Goal: Task Accomplishment & Management: Manage account settings

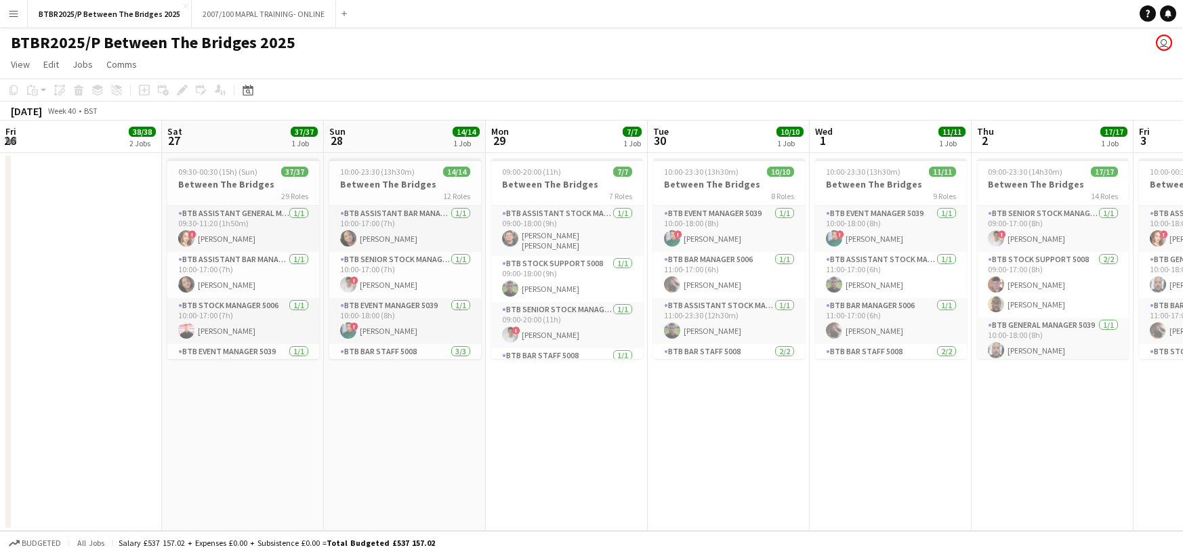
click at [746, 140] on app-calendar-viewport "Fri 26 38/38 2 Jobs Sat 27 37/37 1 Job Sun 28 14/14 1 Job Mon 29 7/7 1 Job Tue …" at bounding box center [591, 326] width 1183 height 411
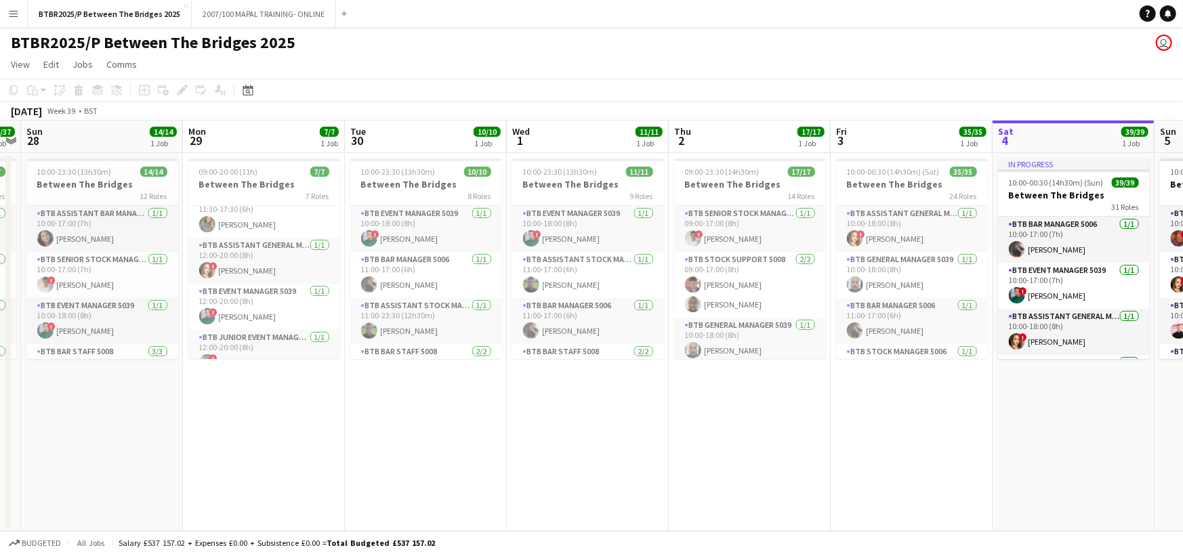
scroll to position [169, 0]
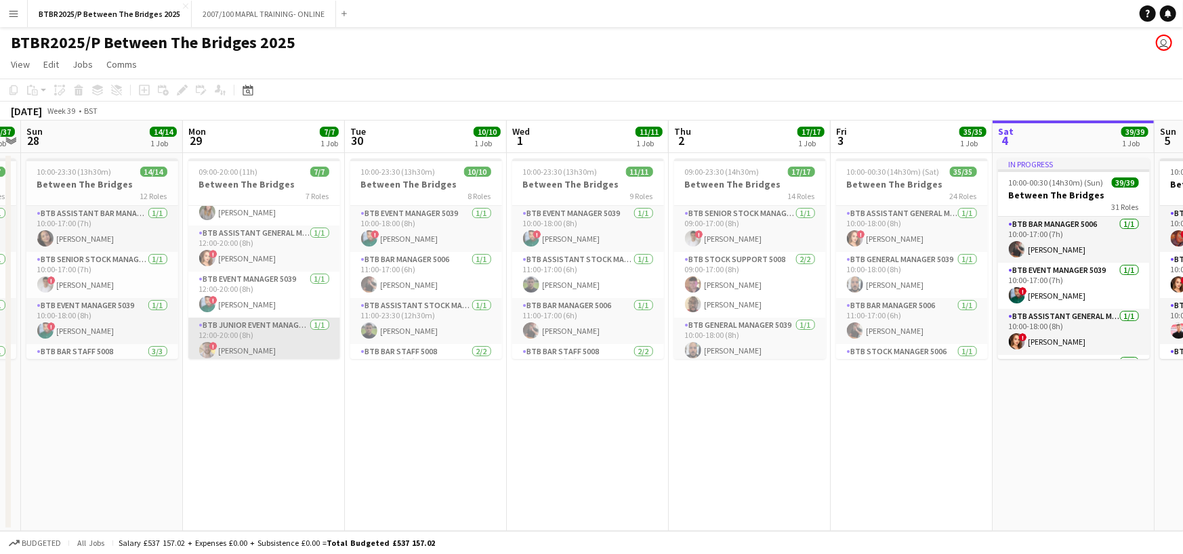
click at [269, 333] on app-card-role "BTB Junior Event Manager 5039 [DATE] 12:00-20:00 (8h) ! [PERSON_NAME]" at bounding box center [264, 341] width 152 height 46
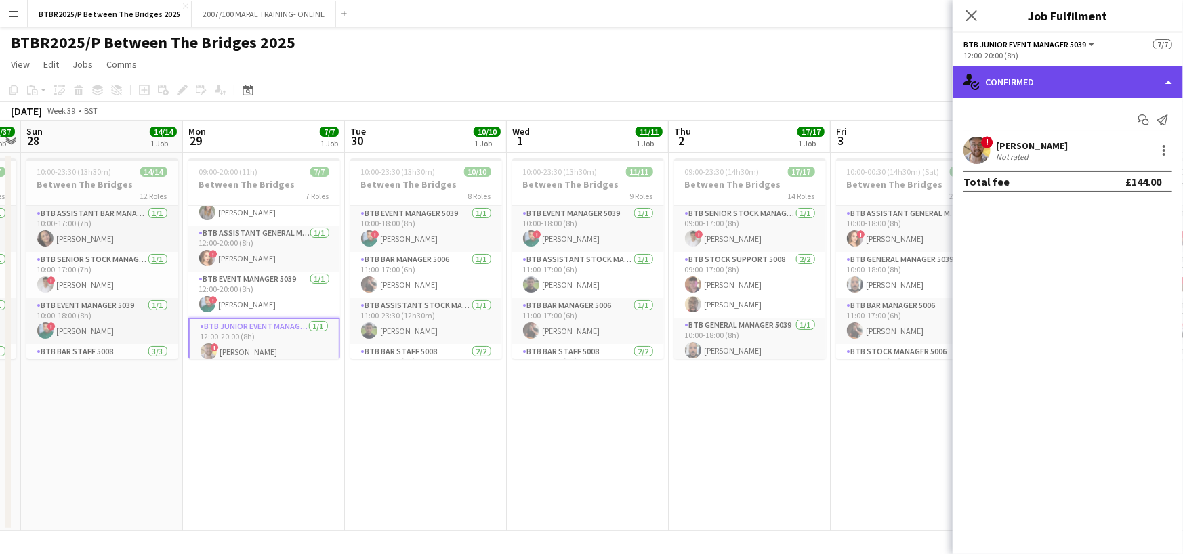
click at [1040, 90] on div "single-neutral-actions-check-2 Confirmed" at bounding box center [1068, 82] width 230 height 33
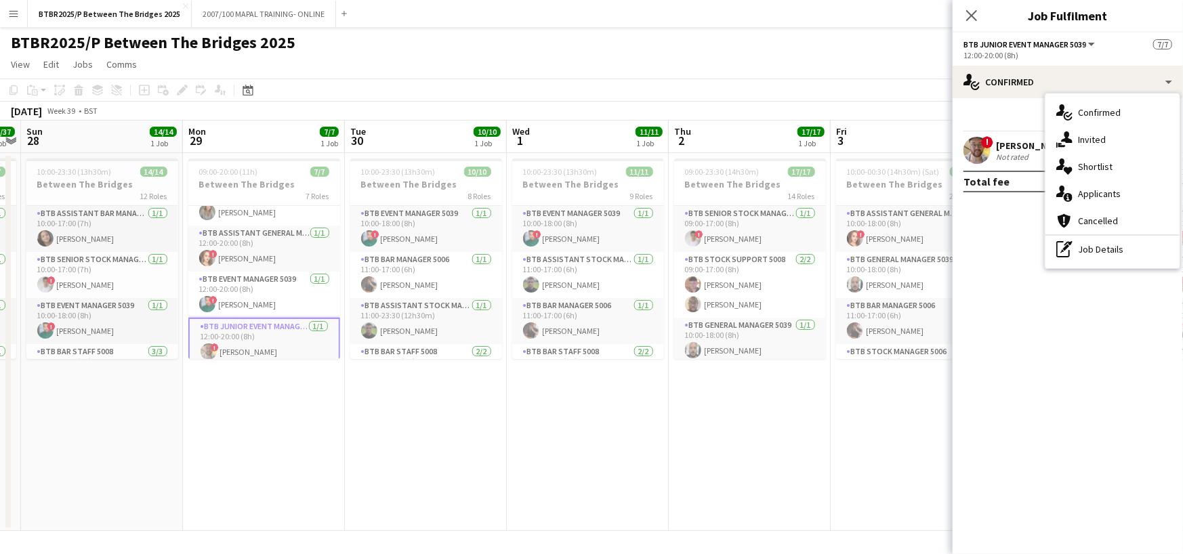
click at [1094, 245] on div "pen-write Job Details" at bounding box center [1113, 249] width 134 height 27
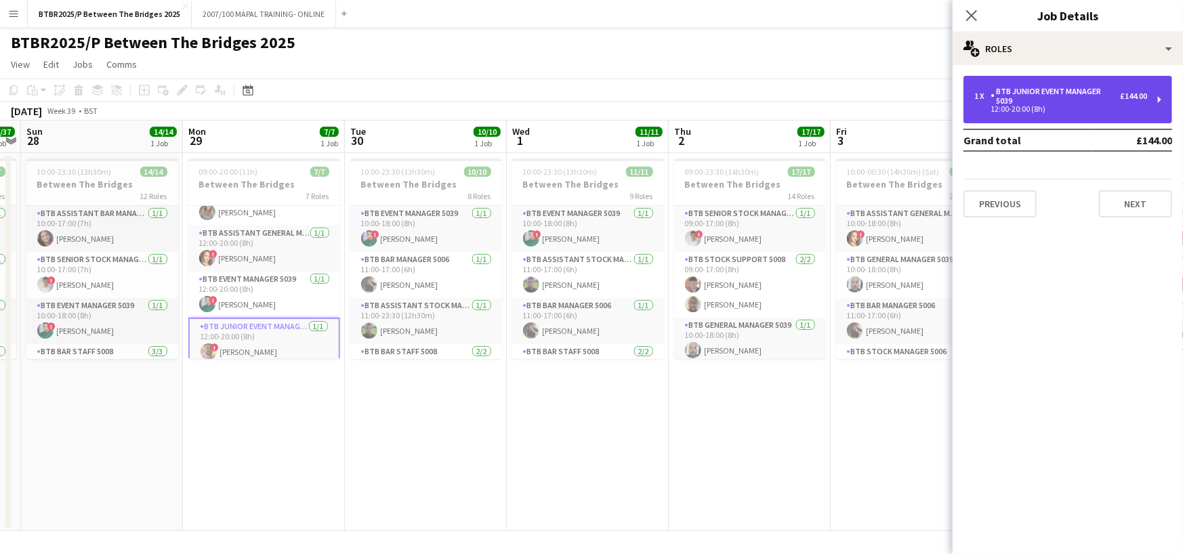
click at [1077, 98] on div "BTB Junior Event Manager 5039" at bounding box center [1055, 96] width 129 height 19
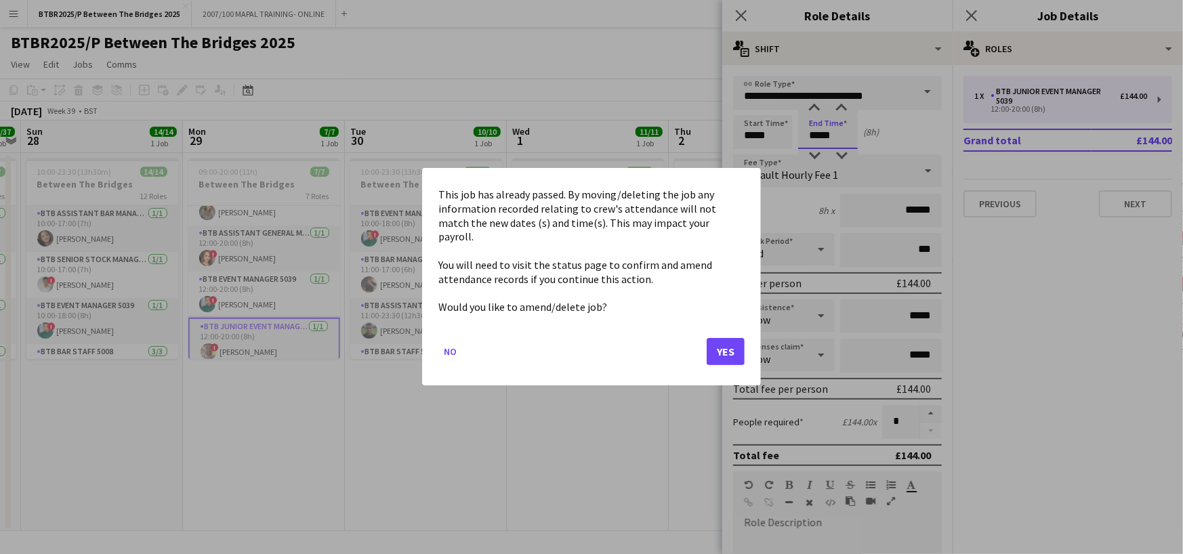
click at [819, 134] on body "Menu Boards Boards Boards All jobs Status Workforce Workforce My Workforce Recr…" at bounding box center [591, 277] width 1183 height 554
click at [720, 343] on button "Yes" at bounding box center [726, 352] width 38 height 27
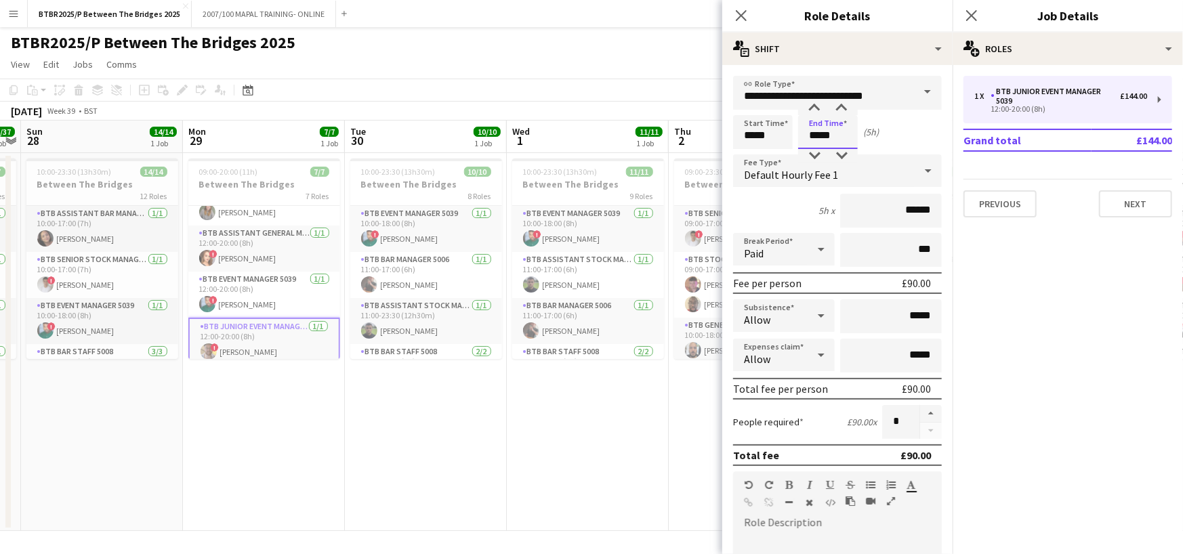
type input "*****"
click at [649, 80] on app-toolbar "Copy Paste Paste Ctrl+V Paste with crew Ctrl+Shift+V Paste linked Job [GEOGRAPH…" at bounding box center [591, 90] width 1183 height 23
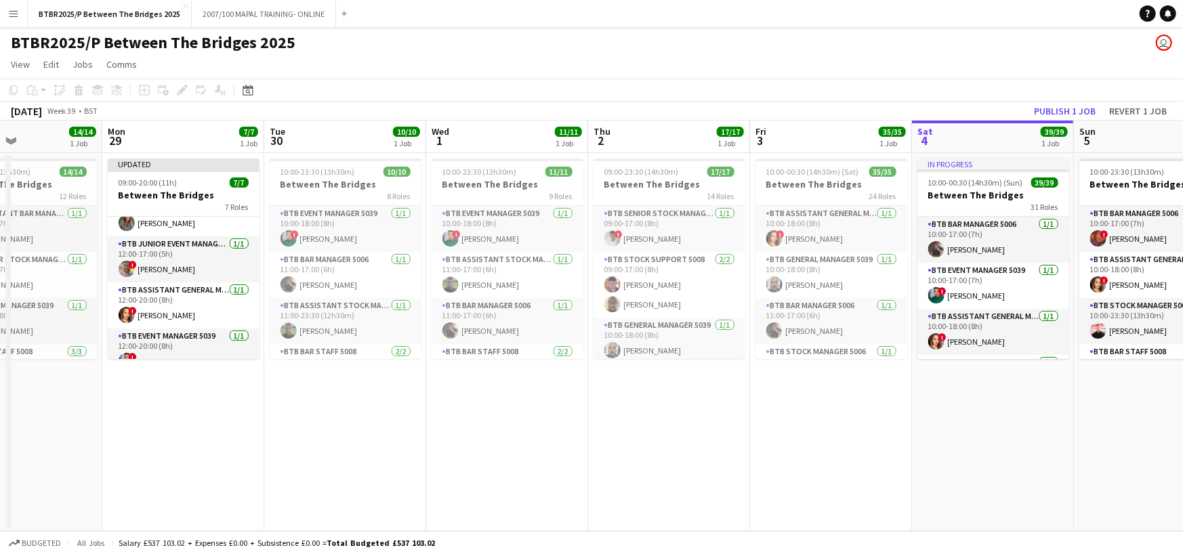
scroll to position [0, 430]
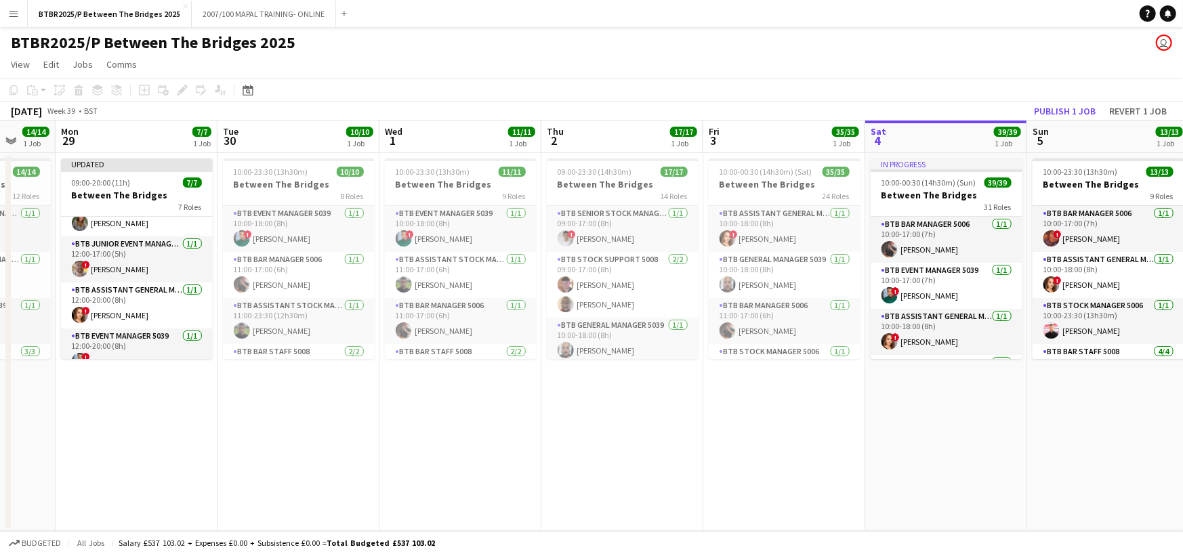
drag, startPoint x: 697, startPoint y: 148, endPoint x: 569, endPoint y: 148, distance: 127.4
click at [569, 148] on app-calendar-viewport "Fri 26 38/38 2 Jobs Sat 27 37/37 1 Job Sun 28 14/14 1 Job Mon 29 7/7 1 Job Tue …" at bounding box center [591, 326] width 1183 height 411
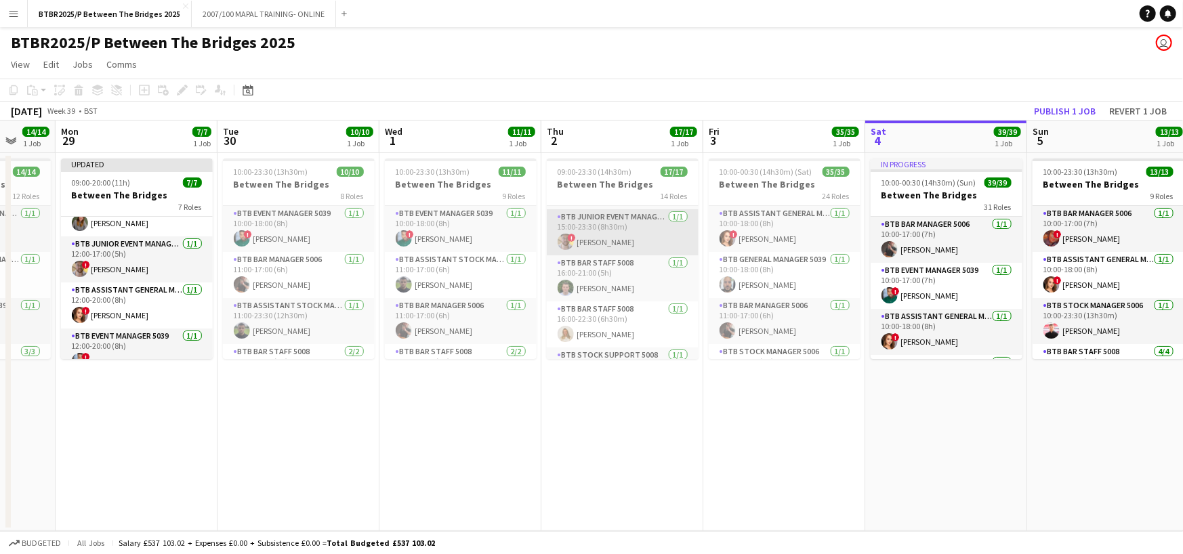
click at [637, 245] on app-card-role "BTB Junior Event Manager 5039 [DATE] 15:00-23:30 (8h30m) ! [PERSON_NAME]" at bounding box center [623, 232] width 152 height 46
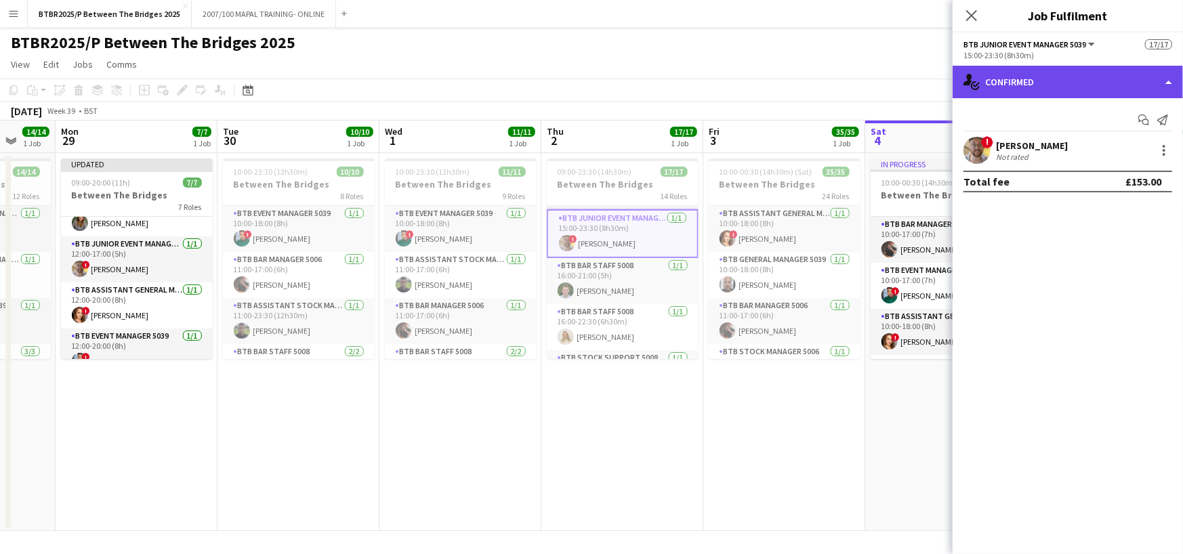
click at [1104, 82] on div "single-neutral-actions-check-2 Confirmed" at bounding box center [1068, 82] width 230 height 33
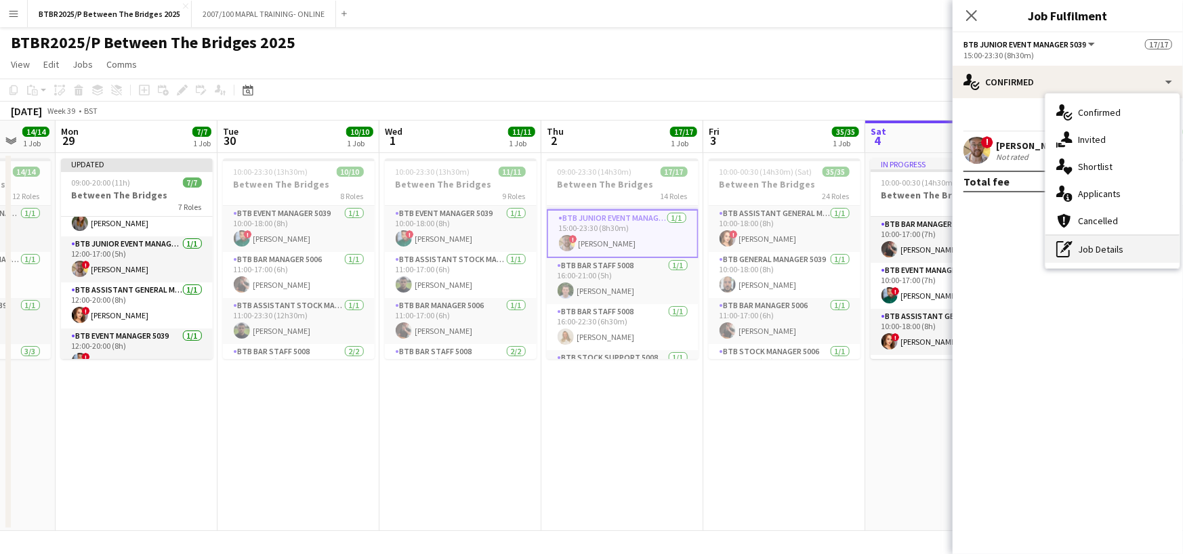
click at [1101, 243] on div "pen-write Job Details" at bounding box center [1113, 249] width 134 height 27
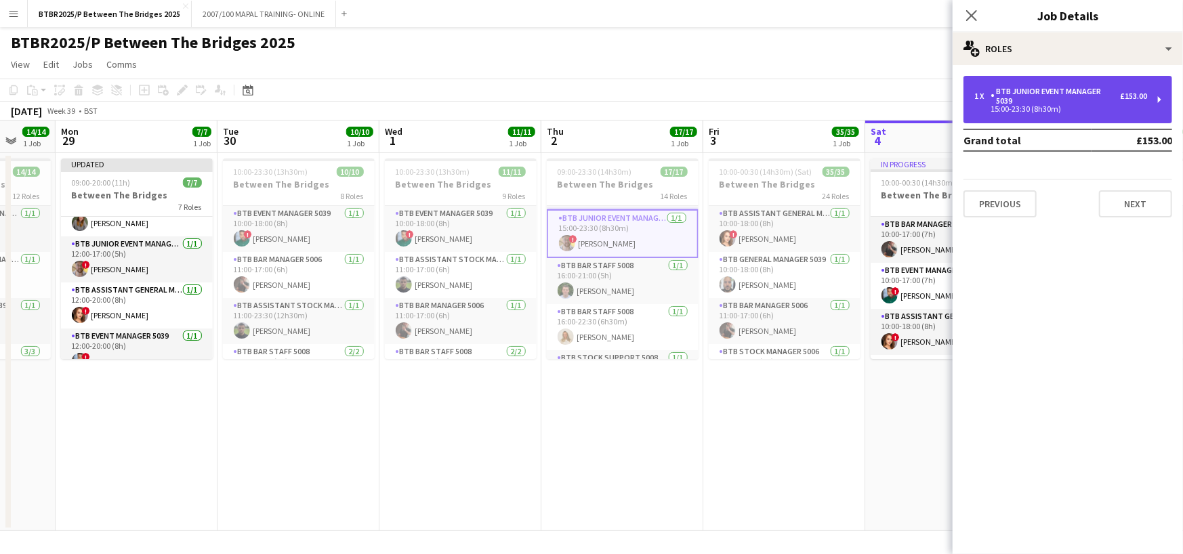
click at [1025, 89] on div "BTB Junior Event Manager 5039" at bounding box center [1055, 96] width 129 height 19
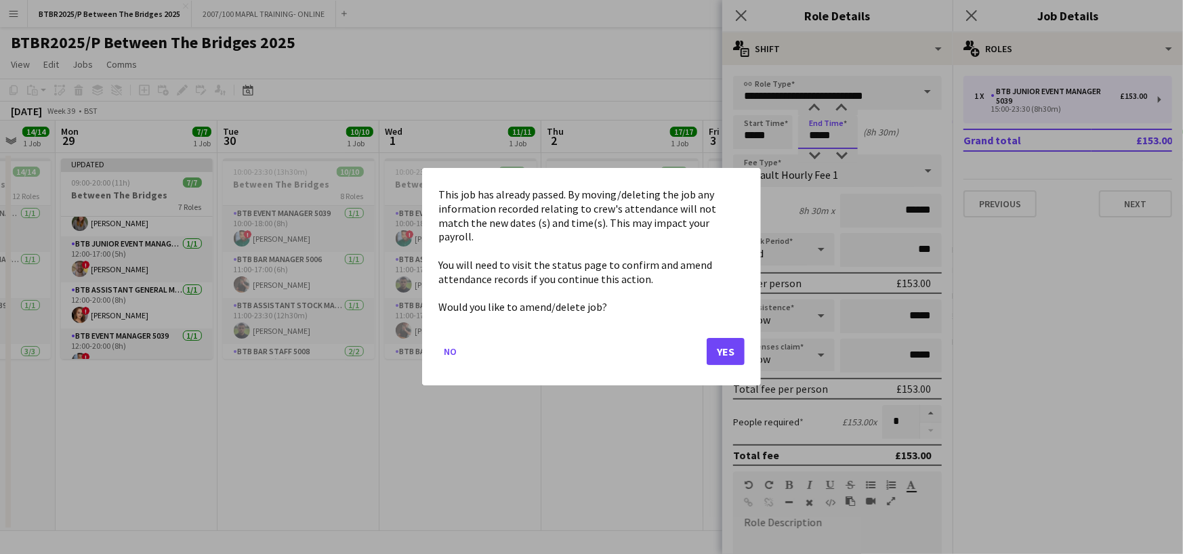
click at [831, 143] on body "Menu Boards Boards Boards All jobs Status Workforce Workforce My Workforce Recr…" at bounding box center [591, 277] width 1183 height 554
click at [731, 347] on button "Yes" at bounding box center [726, 352] width 38 height 27
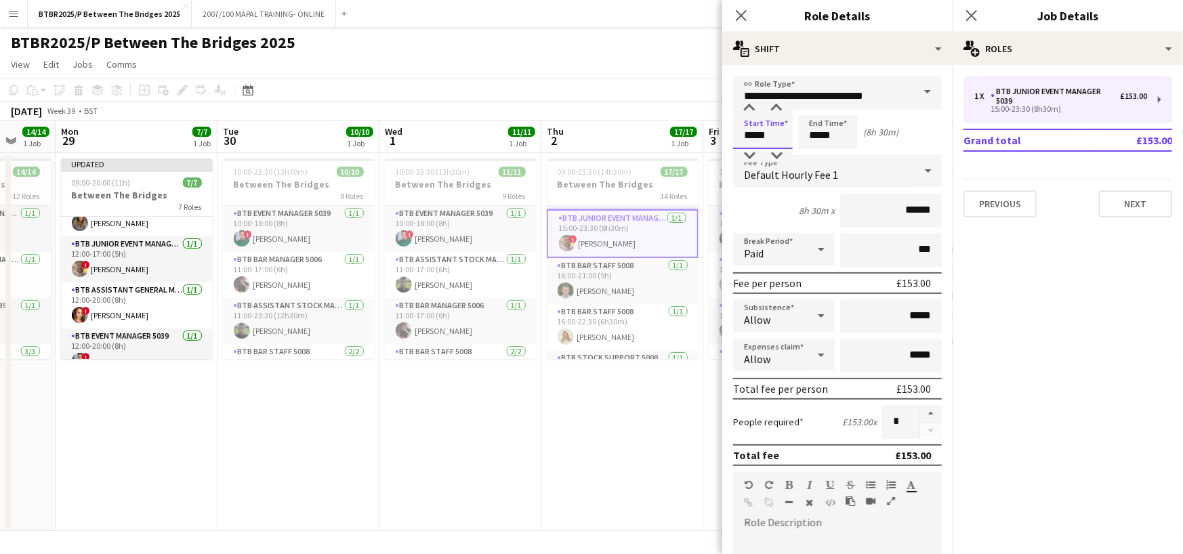
click at [754, 130] on input "*****" at bounding box center [763, 132] width 60 height 34
type input "*****"
click at [640, 81] on app-toolbar "Copy Paste Paste Ctrl+V Paste with crew Ctrl+Shift+V Paste linked Job [GEOGRAPH…" at bounding box center [591, 90] width 1183 height 23
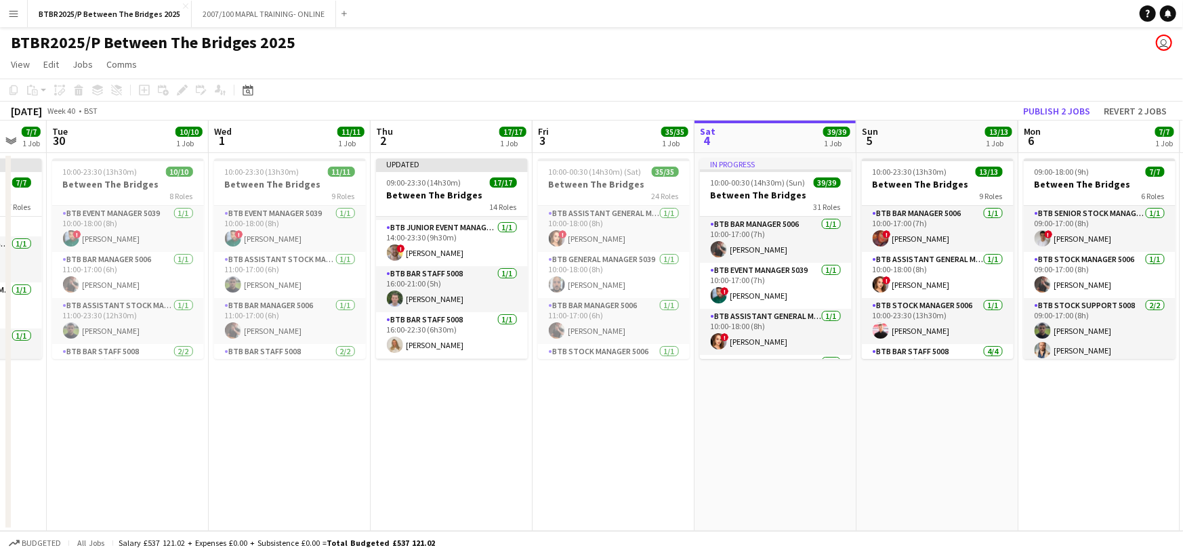
scroll to position [0, 620]
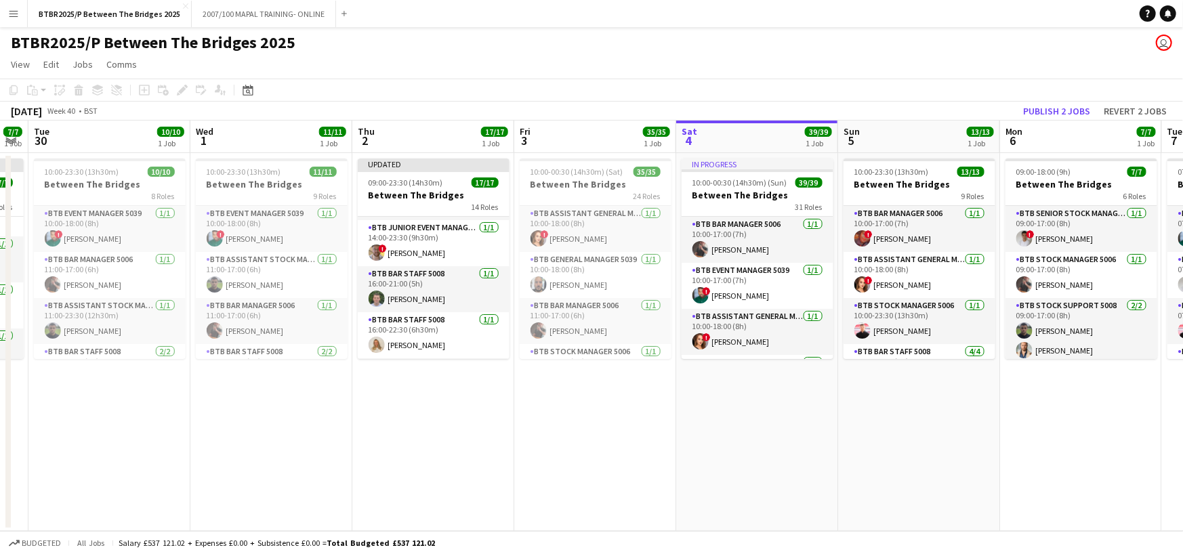
drag, startPoint x: 780, startPoint y: 178, endPoint x: 590, endPoint y: 181, distance: 190.5
click at [590, 180] on app-calendar-viewport "Fri 26 38/38 2 Jobs Sat 27 37/37 1 Job Sun 28 14/14 1 Job Mon 29 7/7 1 Job Tue …" at bounding box center [591, 326] width 1183 height 411
click at [613, 283] on app-card-role "BTB Junior Event Manager 5039 [DATE] 14:00-00:30 (10h30m) ! [PERSON_NAME]" at bounding box center [595, 281] width 152 height 46
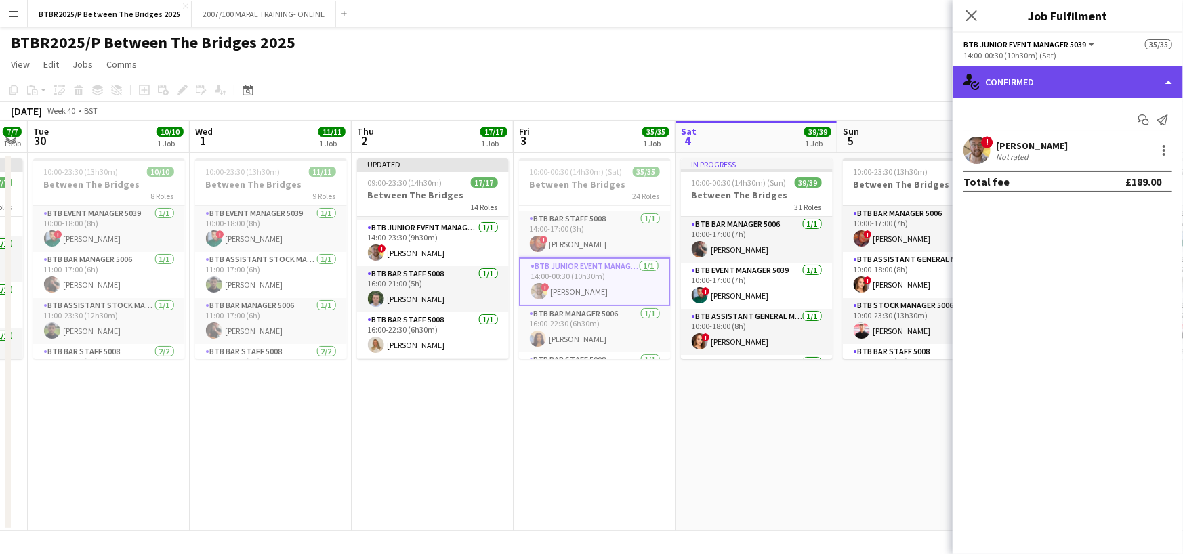
click at [1056, 82] on div "single-neutral-actions-check-2 Confirmed" at bounding box center [1068, 82] width 230 height 33
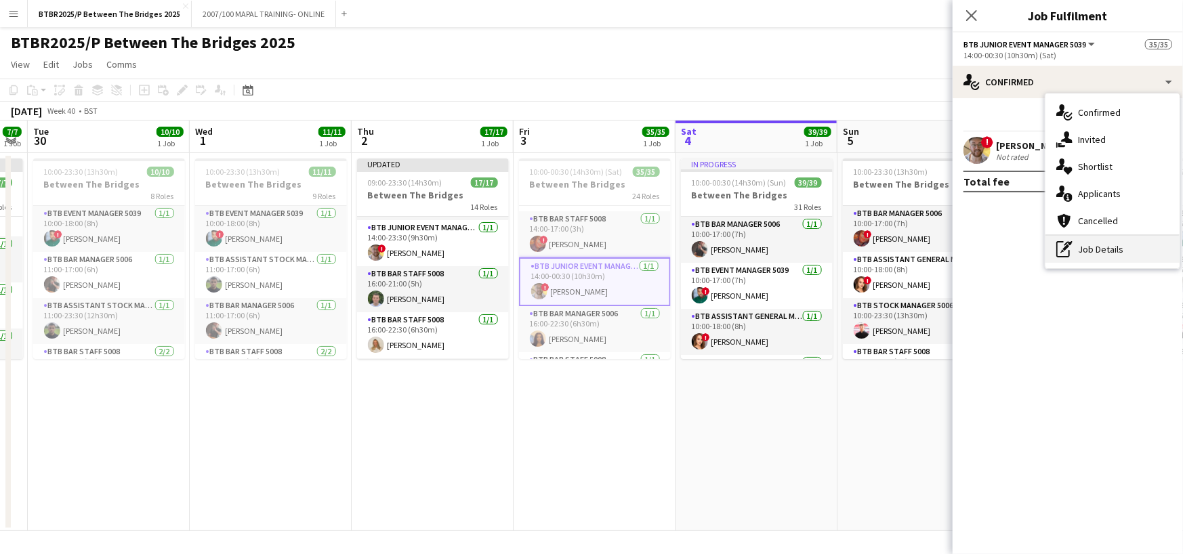
click at [1084, 249] on div "pen-write Job Details" at bounding box center [1113, 249] width 134 height 27
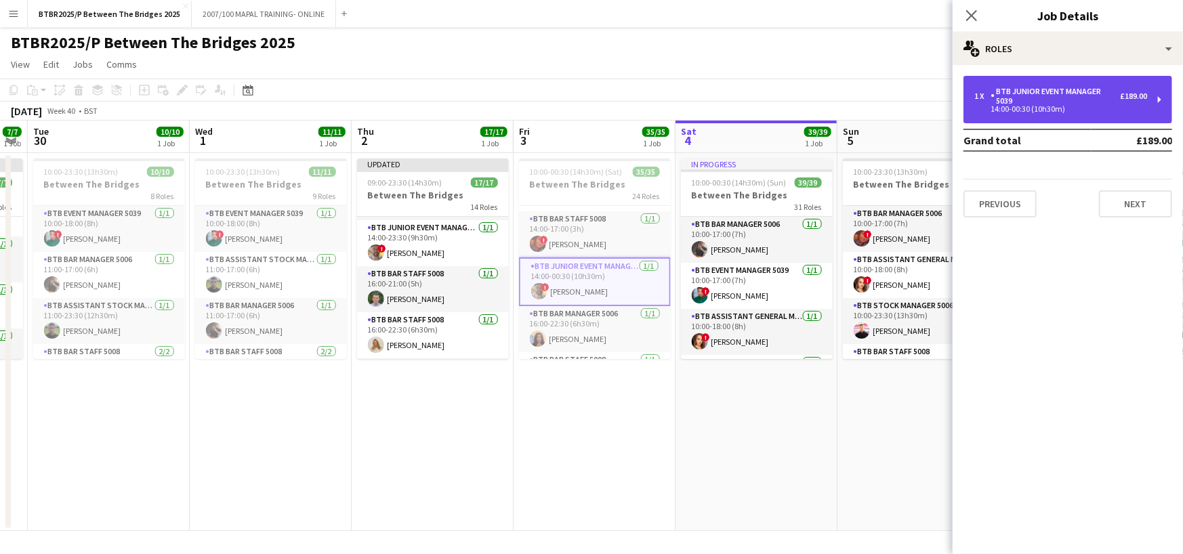
click at [1044, 104] on div "BTB Junior Event Manager 5039" at bounding box center [1055, 96] width 129 height 19
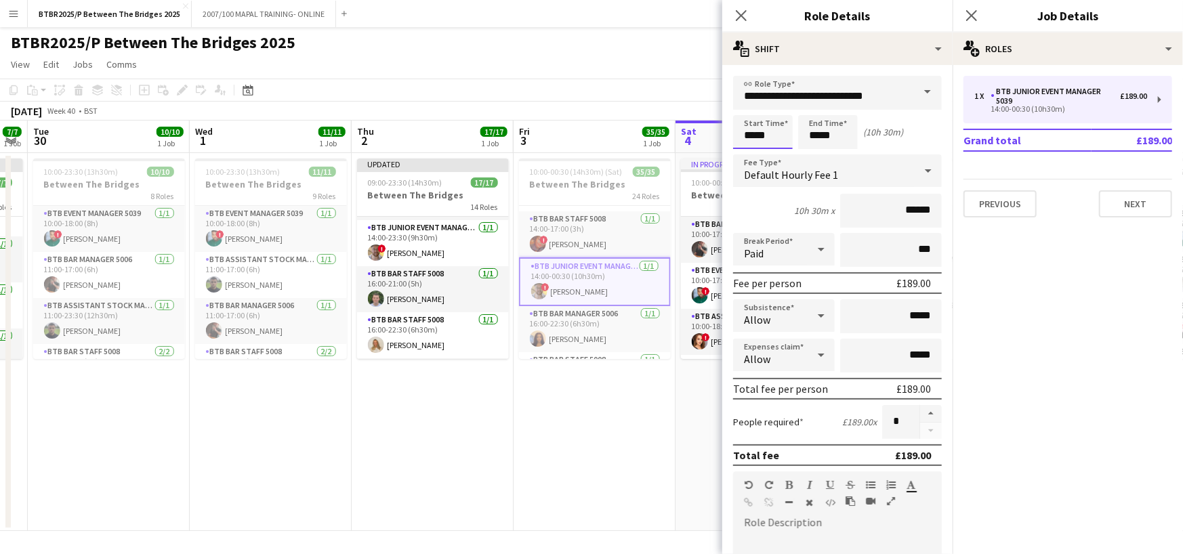
click at [752, 131] on body "Menu Boards Boards Boards All jobs Status Workforce Workforce My Workforce Recr…" at bounding box center [591, 277] width 1183 height 554
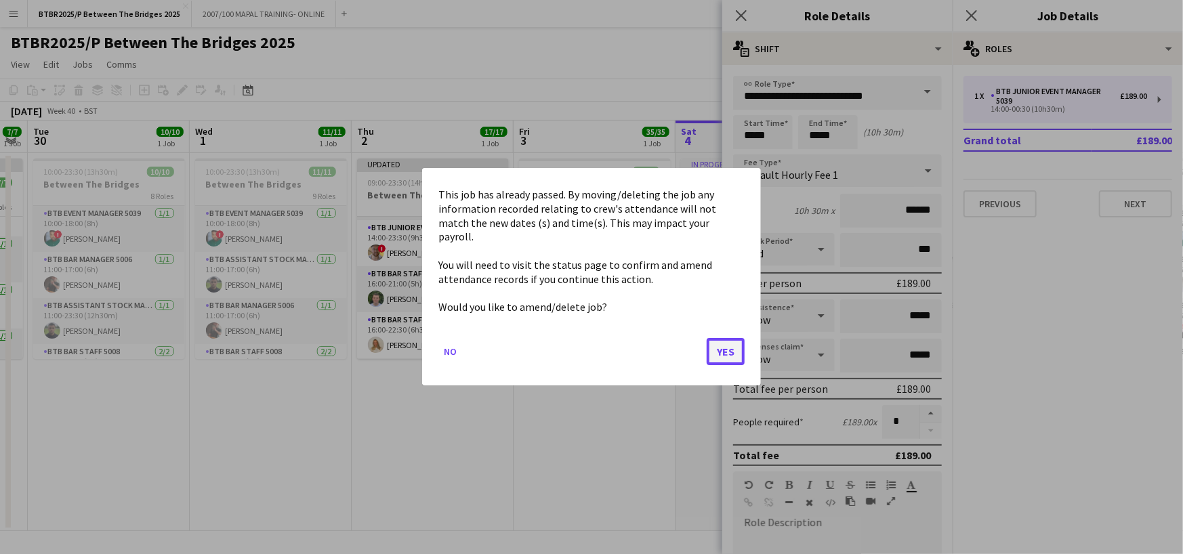
click at [731, 342] on button "Yes" at bounding box center [726, 352] width 38 height 27
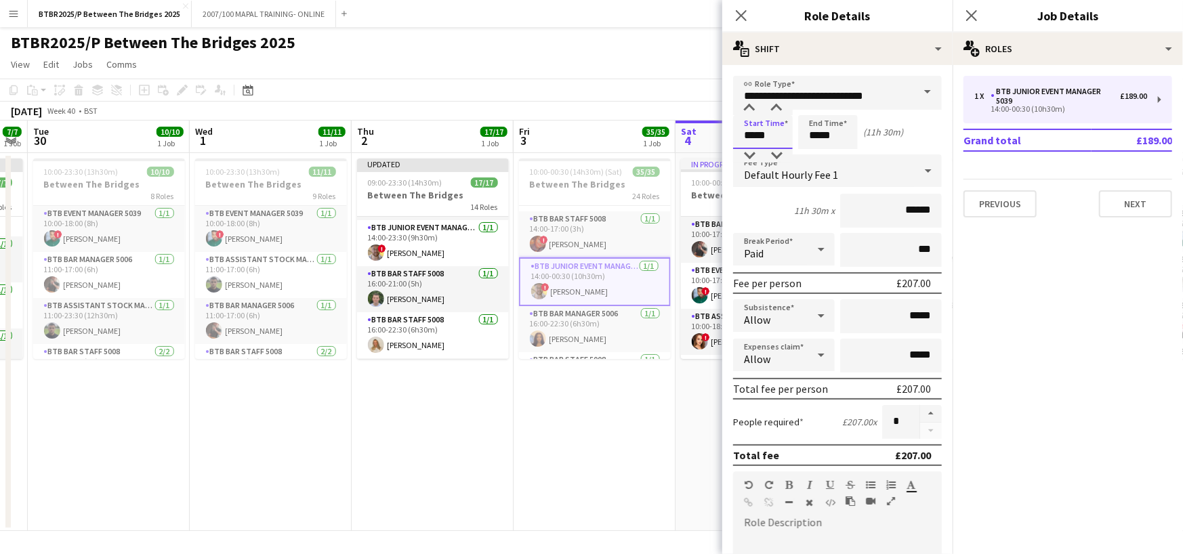
type input "*****"
click at [666, 69] on app-page-menu "View Day view expanded Day view collapsed Month view Date picker Jump to [DATE]…" at bounding box center [591, 66] width 1183 height 26
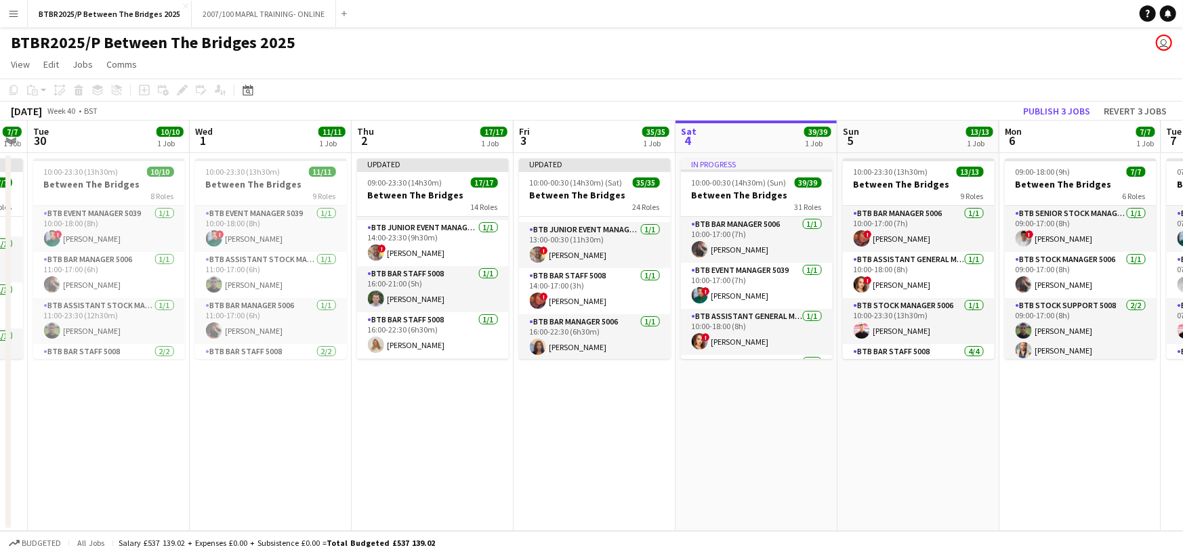
click at [889, 144] on app-board-header-date "Sun 5 13/13 1 Job" at bounding box center [919, 137] width 162 height 33
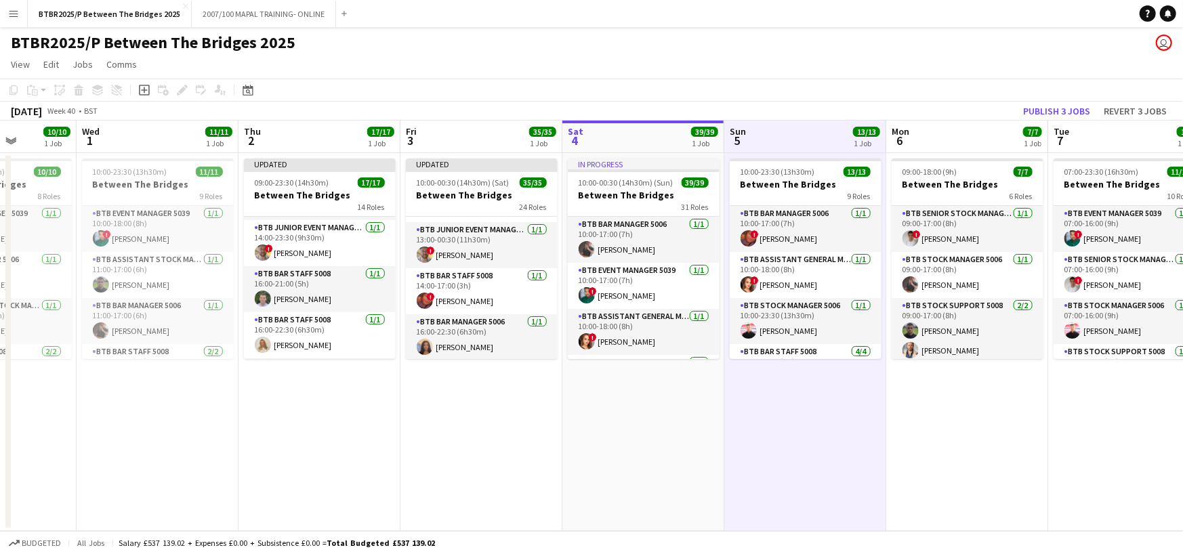
scroll to position [0, 418]
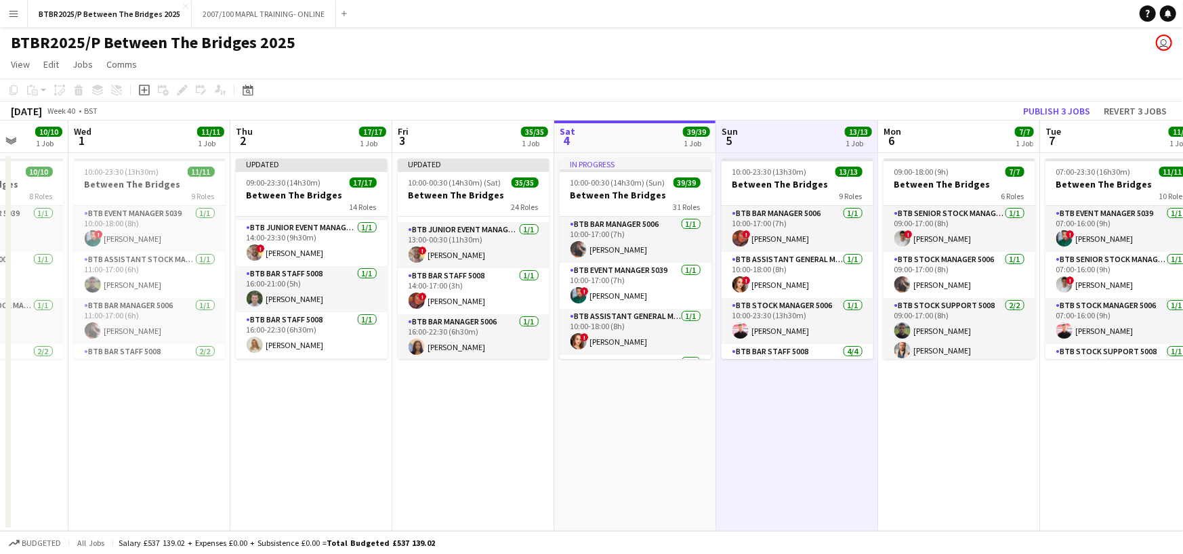
drag, startPoint x: 887, startPoint y: 142, endPoint x: 767, endPoint y: 154, distance: 120.6
click at [767, 154] on app-calendar-viewport "Sun 28 14/14 1 Job Mon 29 7/7 1 Job Tue 30 10/10 1 Job Wed 1 11/11 1 Job Thu 2 …" at bounding box center [591, 326] width 1183 height 411
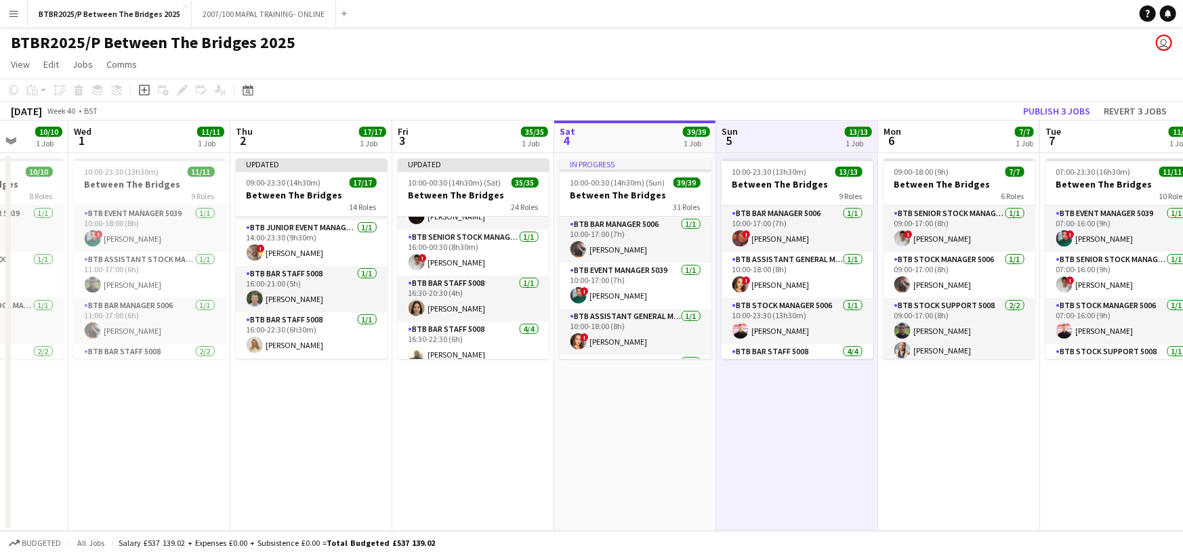
scroll to position [610, 0]
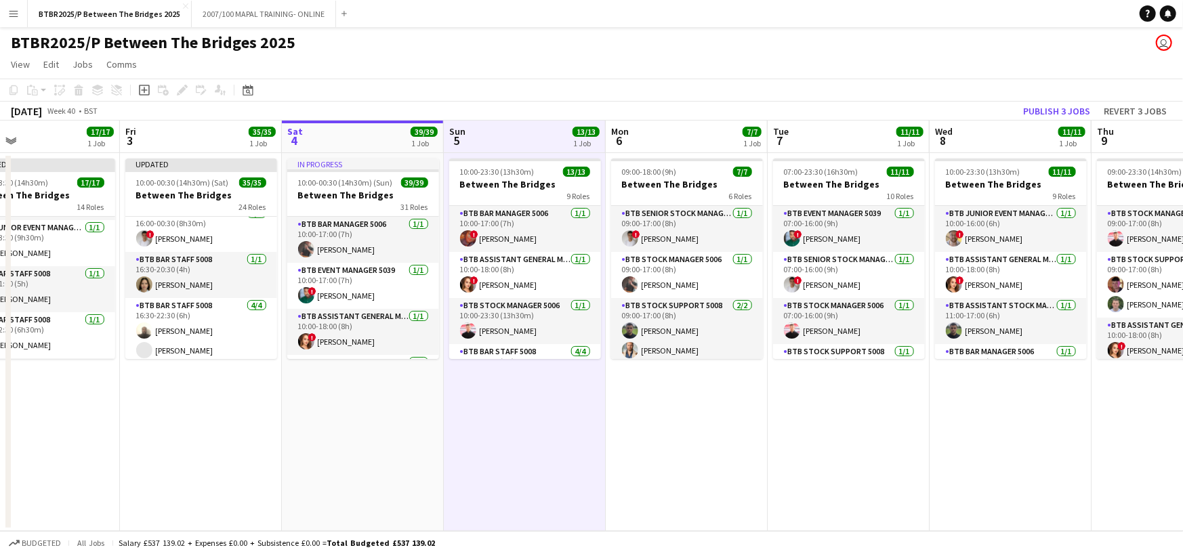
drag, startPoint x: 626, startPoint y: 147, endPoint x: 343, endPoint y: 148, distance: 283.3
click at [345, 148] on app-calendar-viewport "Tue 30 10/10 1 Job Wed 1 11/11 1 Job Thu 2 17/17 1 Job Fri 3 35/35 1 Job Sat 4 …" at bounding box center [591, 326] width 1183 height 411
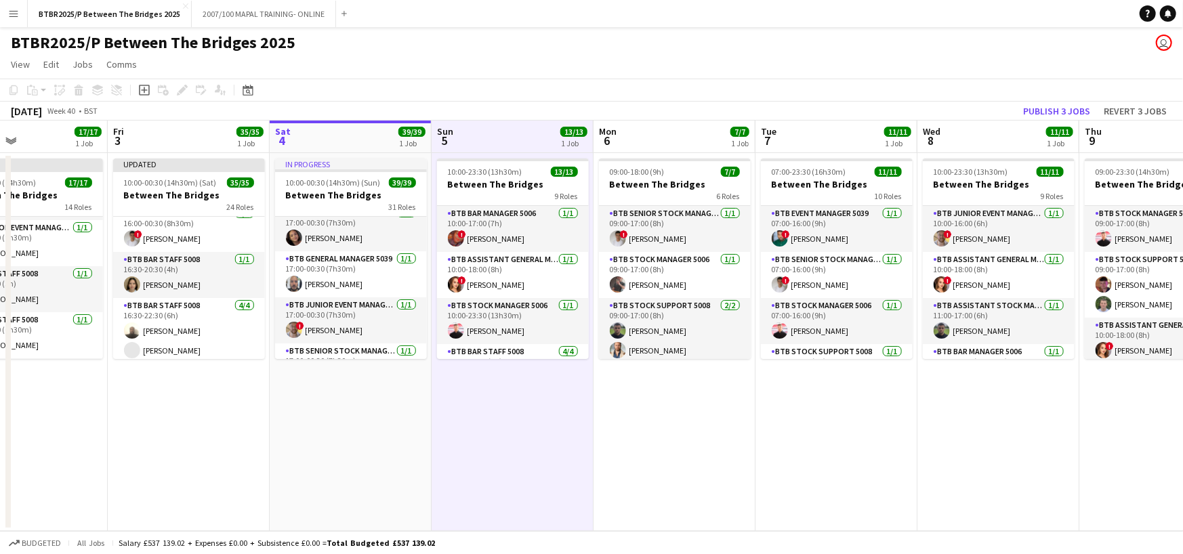
scroll to position [1152, 0]
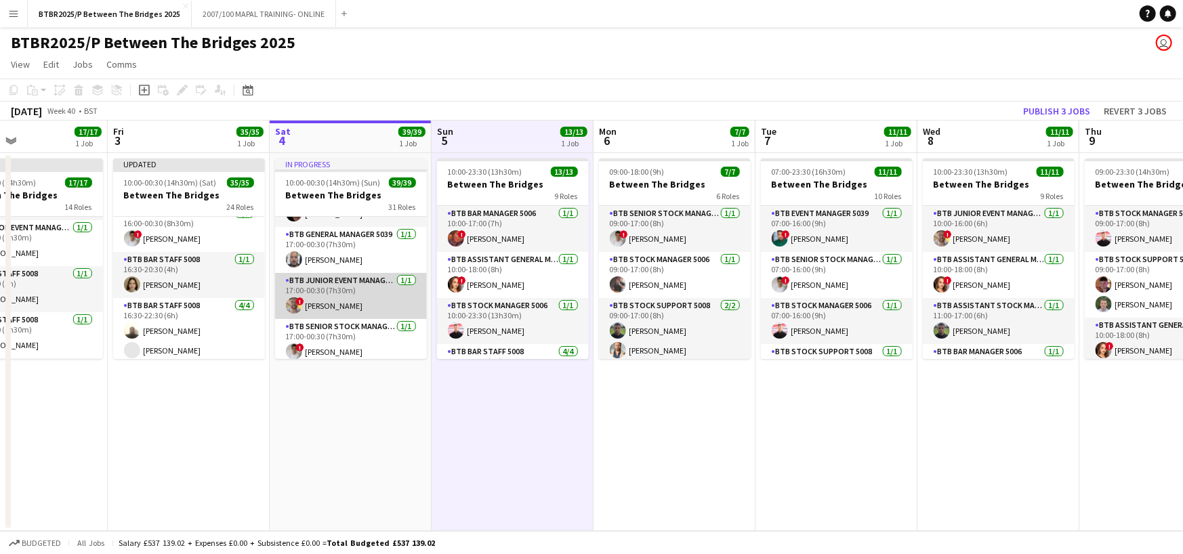
click at [371, 286] on app-card-role "BTB Junior Event Manager 5039 [DATE] 17:00-00:30 (7h30m) ! [PERSON_NAME]" at bounding box center [351, 296] width 152 height 46
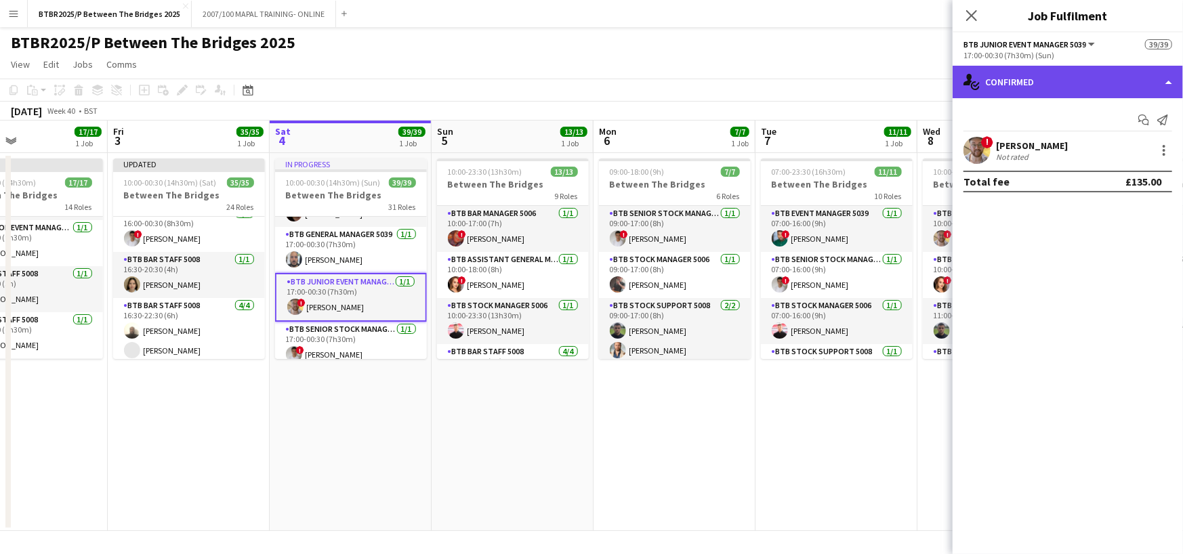
click at [1060, 79] on div "single-neutral-actions-check-2 Confirmed" at bounding box center [1068, 82] width 230 height 33
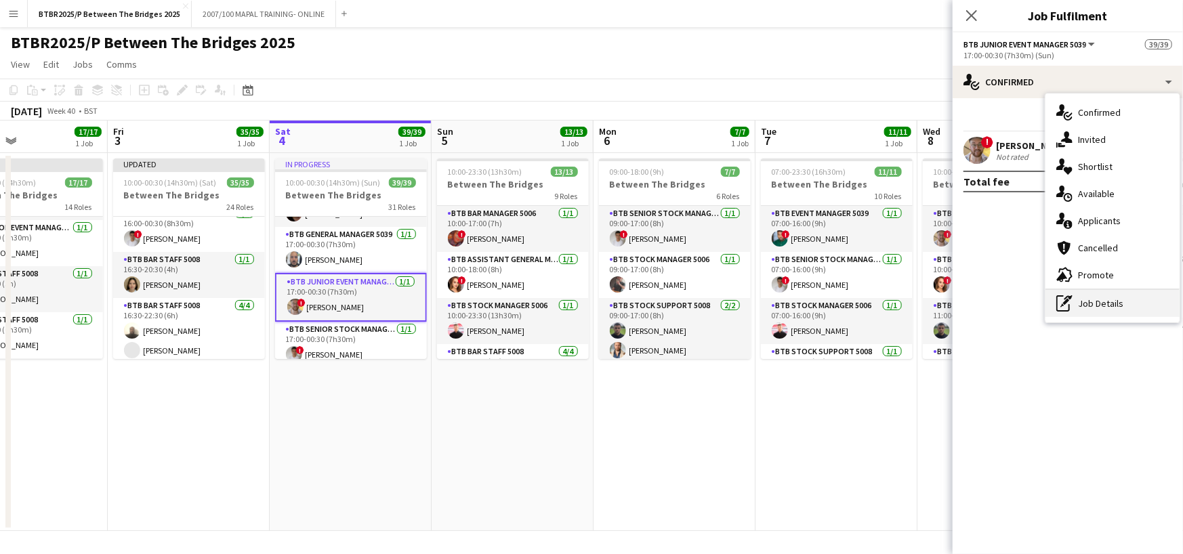
click at [1118, 307] on div "pen-write Job Details" at bounding box center [1113, 303] width 134 height 27
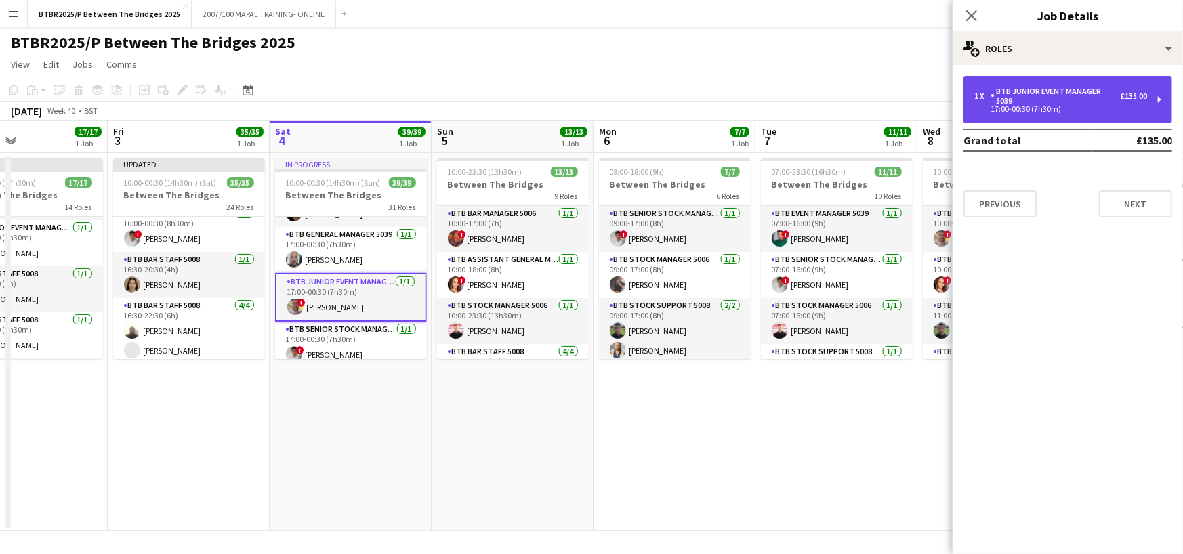
click at [1049, 103] on div "BTB Junior Event Manager 5039" at bounding box center [1055, 96] width 129 height 19
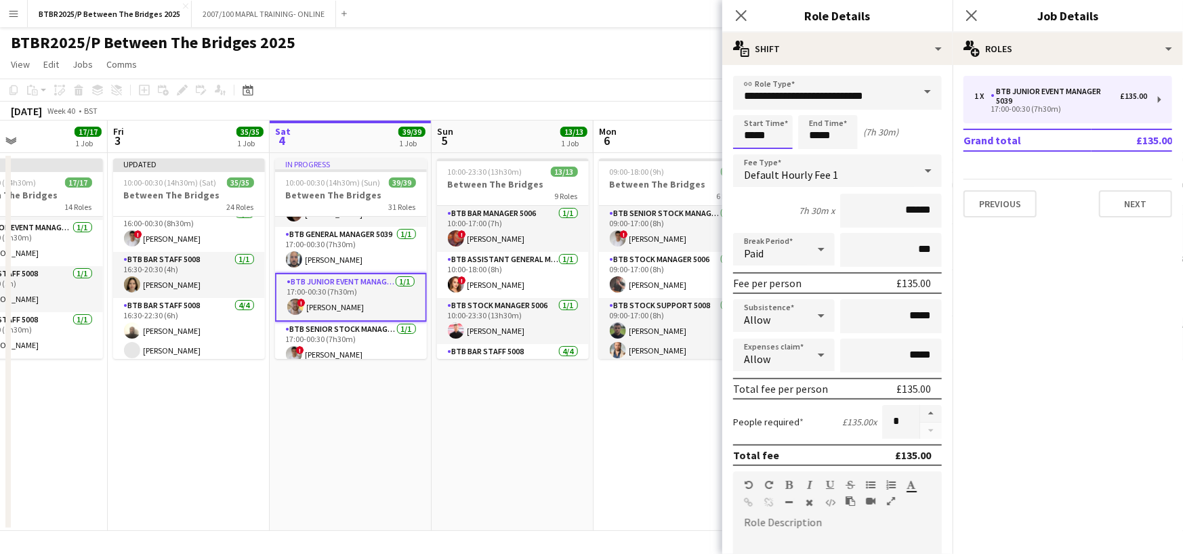
click at [753, 134] on body "Menu Boards Boards Boards All jobs Status Workforce Workforce My Workforce Recr…" at bounding box center [591, 277] width 1183 height 554
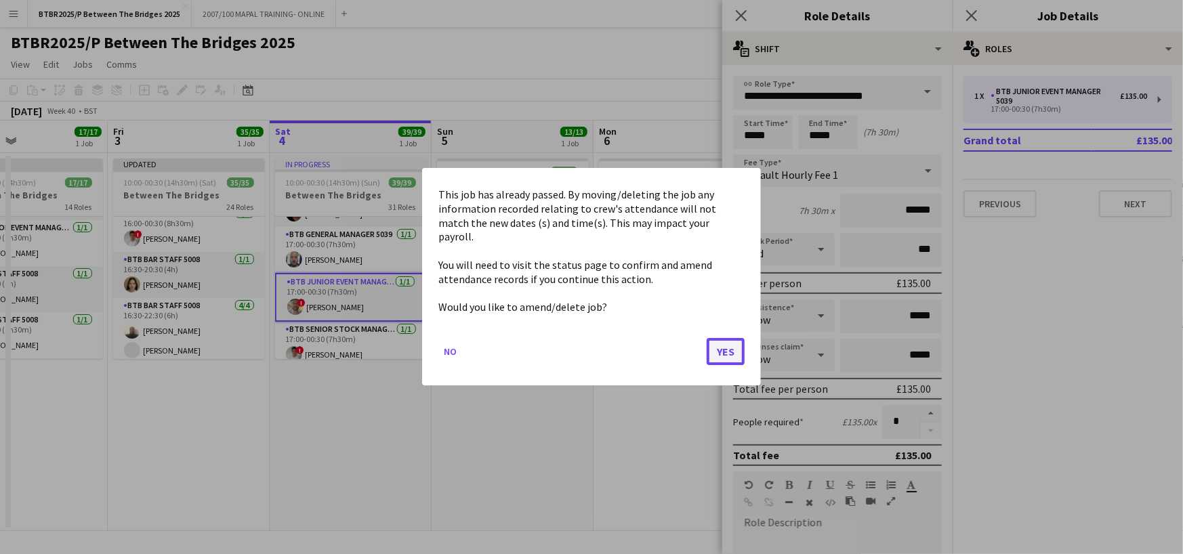
click at [736, 340] on button "Yes" at bounding box center [726, 352] width 38 height 27
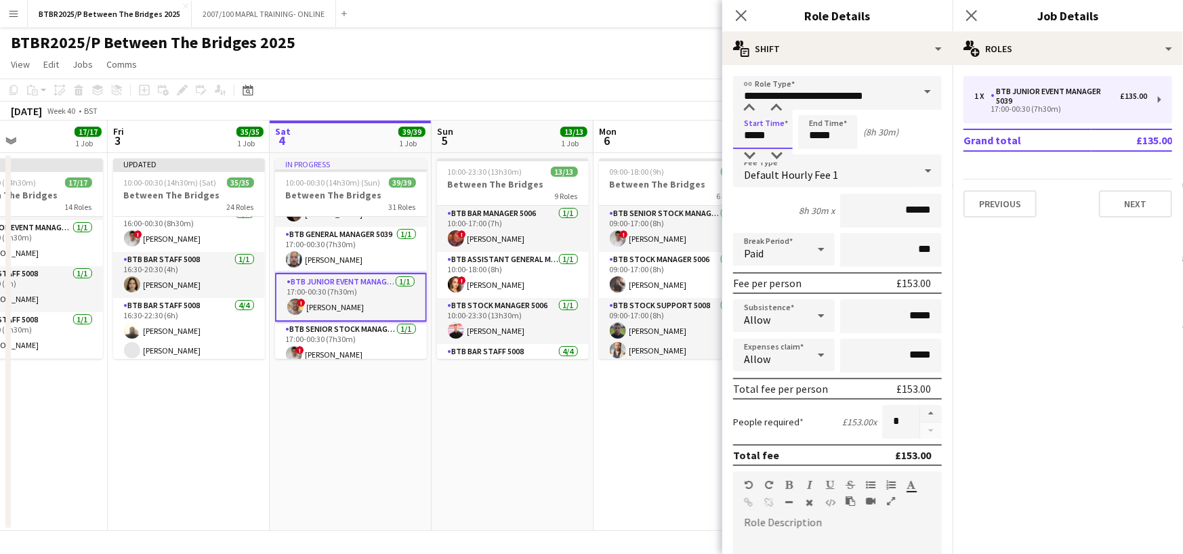
type input "*****"
click at [674, 80] on app-toolbar "Copy Paste Paste Ctrl+V Paste with crew Ctrl+Shift+V Paste linked Job [GEOGRAPH…" at bounding box center [591, 90] width 1183 height 23
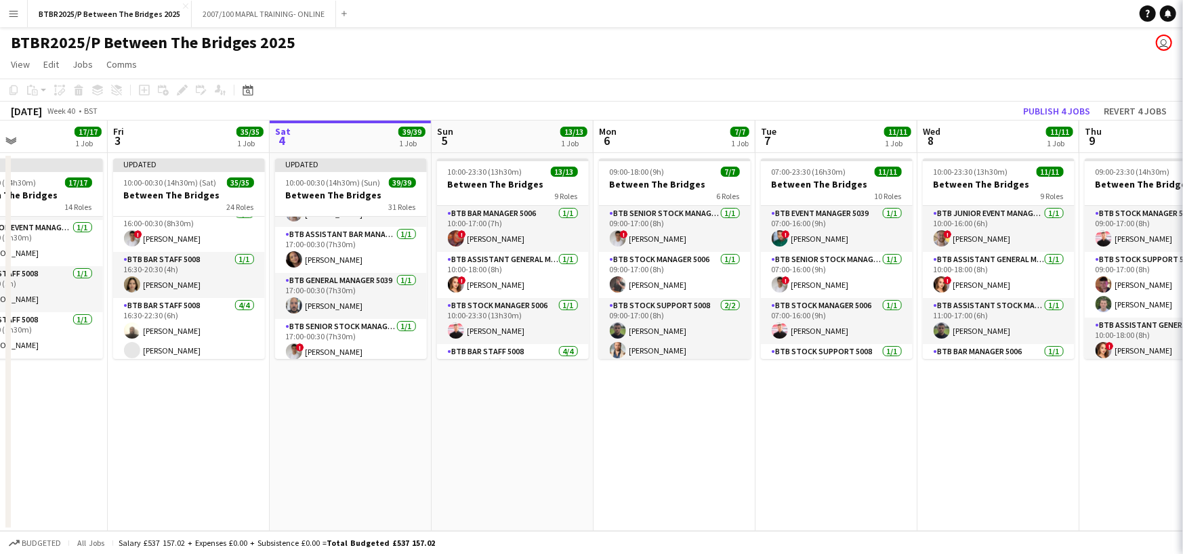
scroll to position [1198, 0]
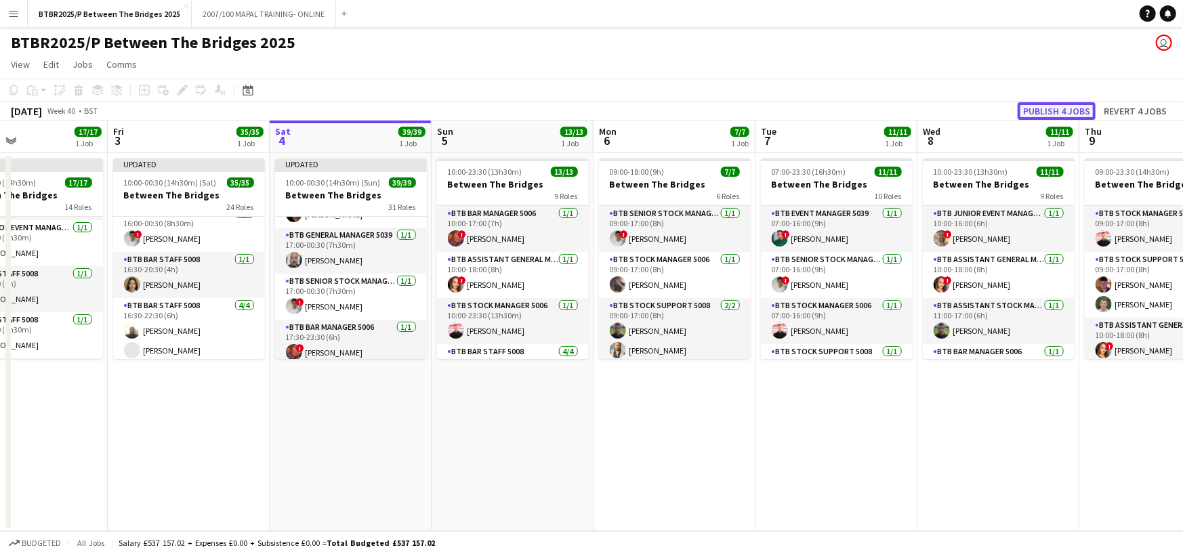
click at [1038, 108] on button "Publish 4 jobs" at bounding box center [1057, 111] width 78 height 18
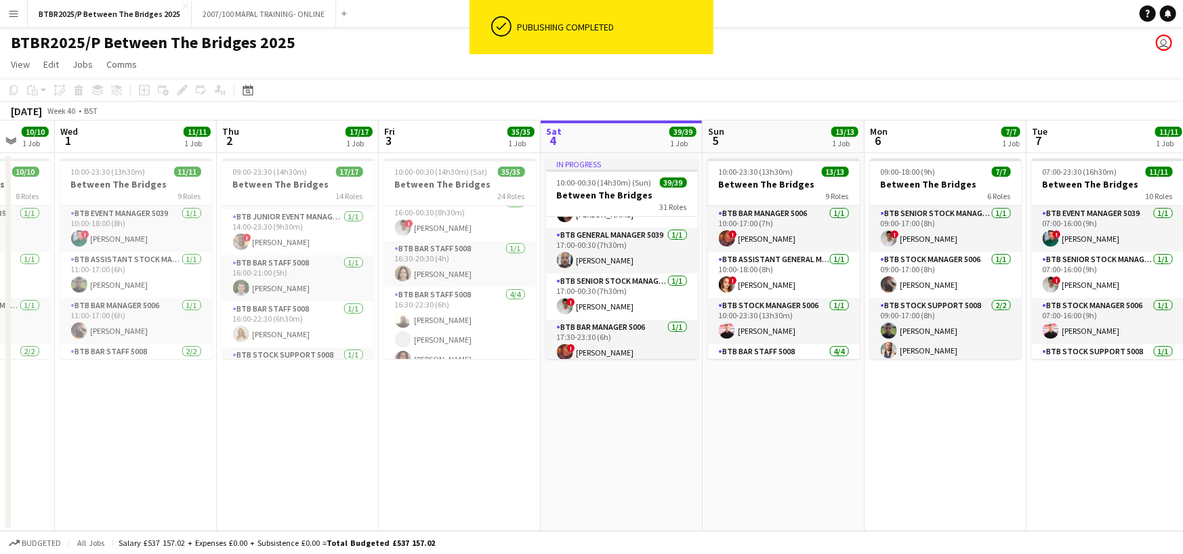
scroll to position [0, 427]
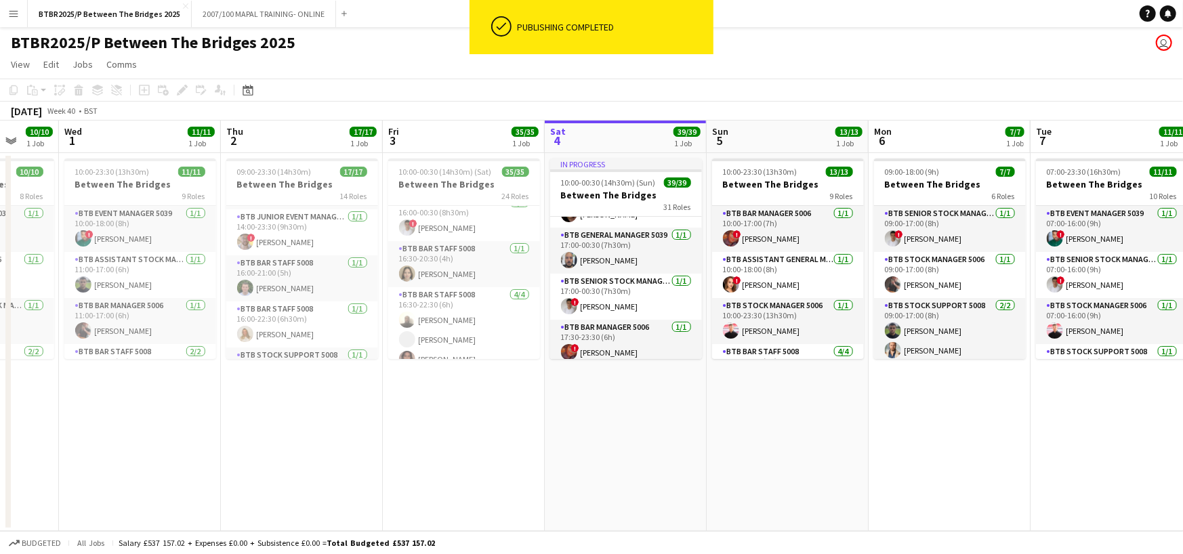
drag, startPoint x: 341, startPoint y: 136, endPoint x: 616, endPoint y: 137, distance: 275.2
click at [616, 137] on app-calendar-viewport "Sun 28 14/14 1 Job Mon 29 7/7 1 Job Tue 30 10/10 1 Job Wed 1 11/11 1 Job Thu 2 …" at bounding box center [591, 326] width 1183 height 411
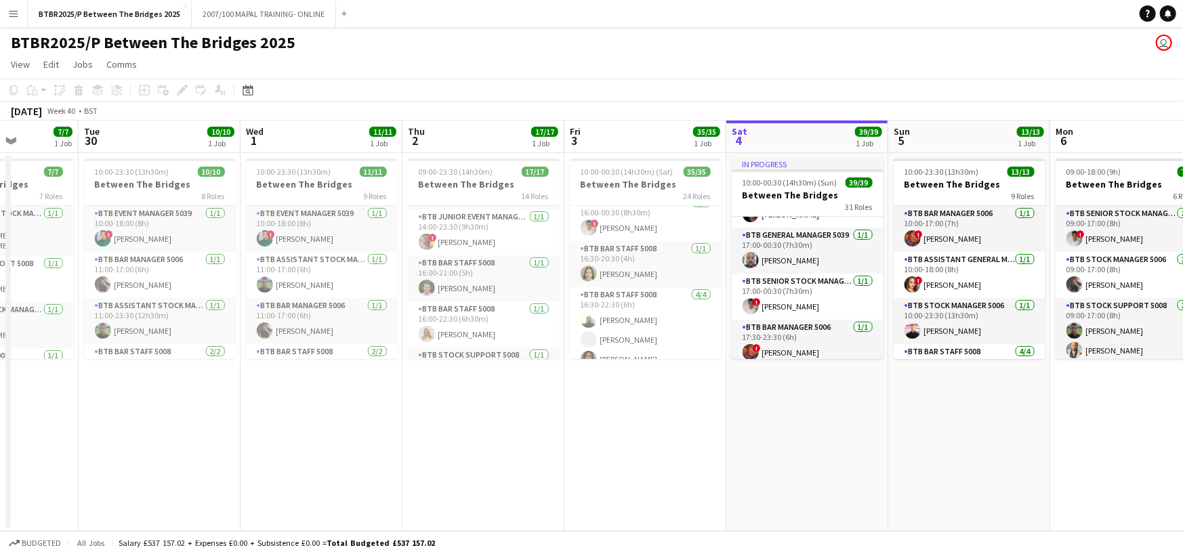
scroll to position [0, 407]
drag, startPoint x: 767, startPoint y: 141, endPoint x: 948, endPoint y: 145, distance: 181.7
click at [948, 145] on app-calendar-viewport "Sat 27 37/37 1 Job Sun 28 14/14 1 Job Mon 29 7/7 1 Job Tue 30 10/10 1 Job Wed 1…" at bounding box center [591, 326] width 1183 height 411
drag, startPoint x: 448, startPoint y: 42, endPoint x: 464, endPoint y: 47, distance: 16.9
click at [448, 42] on div "BTBR2025/P Between The Bridges 2025 user" at bounding box center [591, 40] width 1183 height 26
